Goal: Go to known website: Access a specific website the user already knows

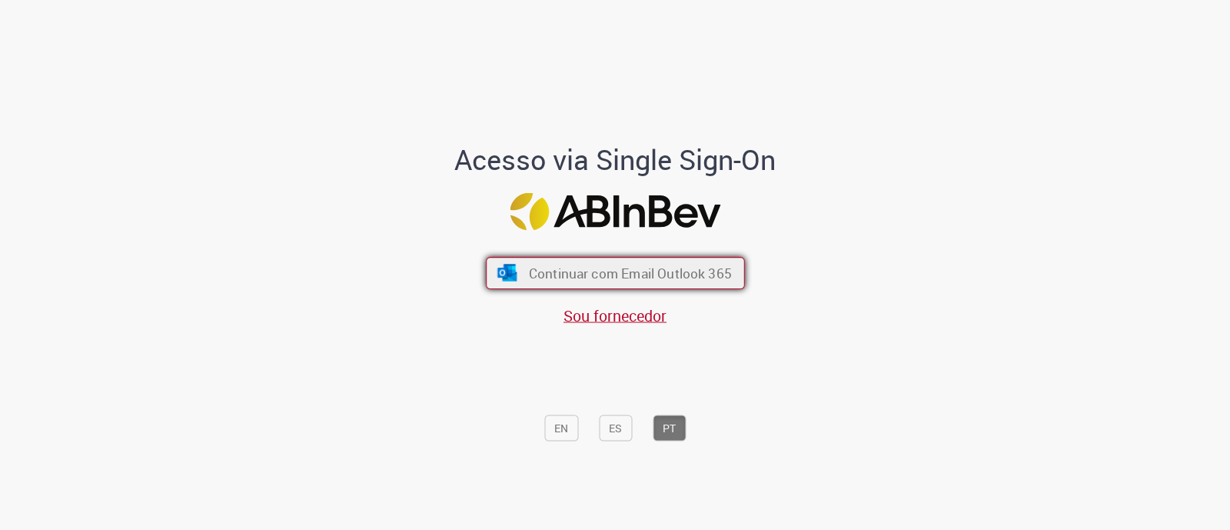
click at [591, 263] on button "Continuar com Email Outlook 365" at bounding box center [615, 273] width 259 height 32
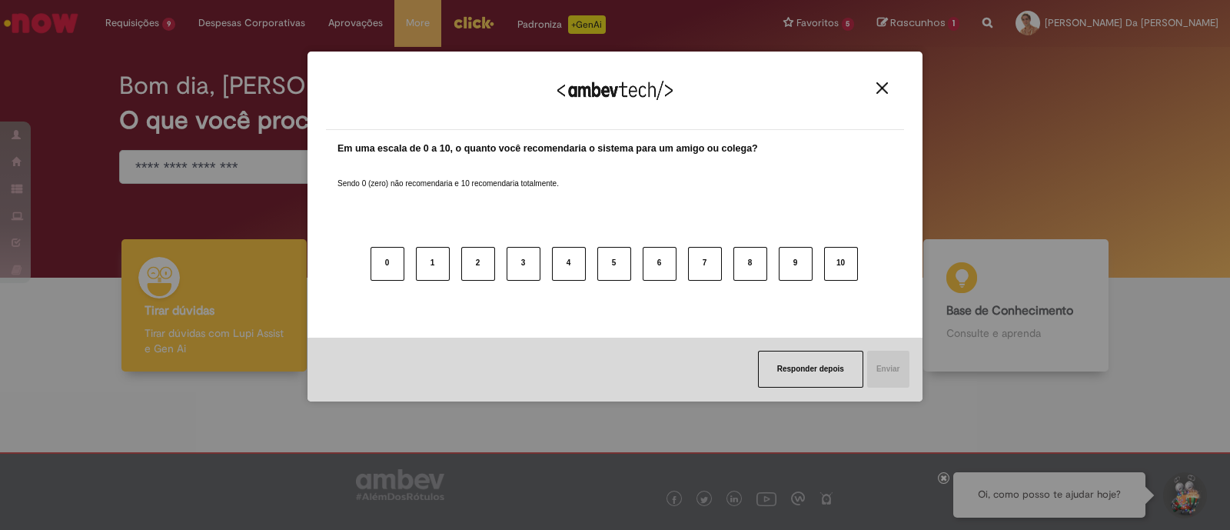
click at [511, 217] on div "0 1 2 3 4 5 6 7 8 9 10" at bounding box center [614, 254] width 555 height 121
